Goal: Task Accomplishment & Management: Use online tool/utility

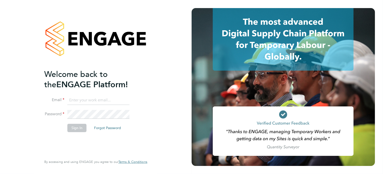
type input "james.hamilton@wates.co.uk"
click at [79, 127] on button "Sign In" at bounding box center [76, 127] width 19 height 8
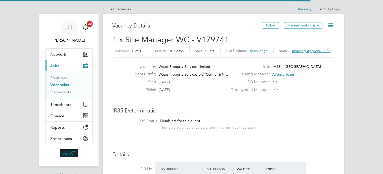
scroll to position [9, 78]
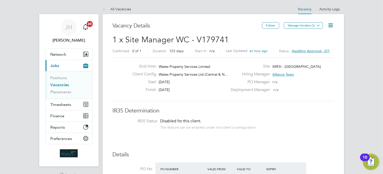
click at [311, 50] on span "Awaiting approval - 0/1" at bounding box center [311, 51] width 38 height 5
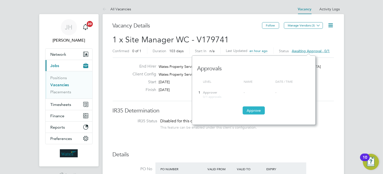
click at [255, 112] on button "Approve" at bounding box center [254, 110] width 22 height 8
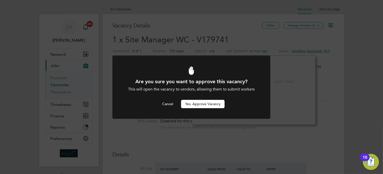
click at [211, 104] on button "Yes, Approve Vacancy" at bounding box center [203, 104] width 44 height 8
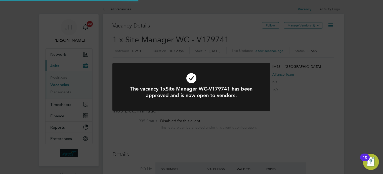
scroll to position [9, 78]
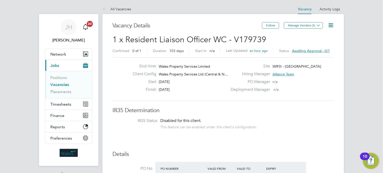
click at [313, 50] on span "Awaiting approval - 0/1" at bounding box center [311, 51] width 38 height 5
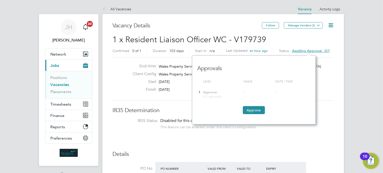
scroll to position [69, 123]
click at [250, 109] on button "Approve" at bounding box center [254, 110] width 22 height 8
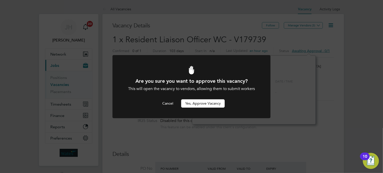
click at [210, 104] on button "Yes, Approve Vacancy" at bounding box center [203, 103] width 44 height 8
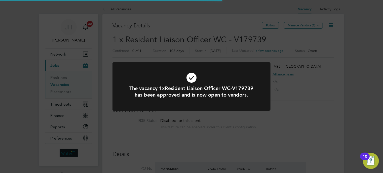
scroll to position [9, 78]
